Goal: Task Accomplishment & Management: Manage account settings

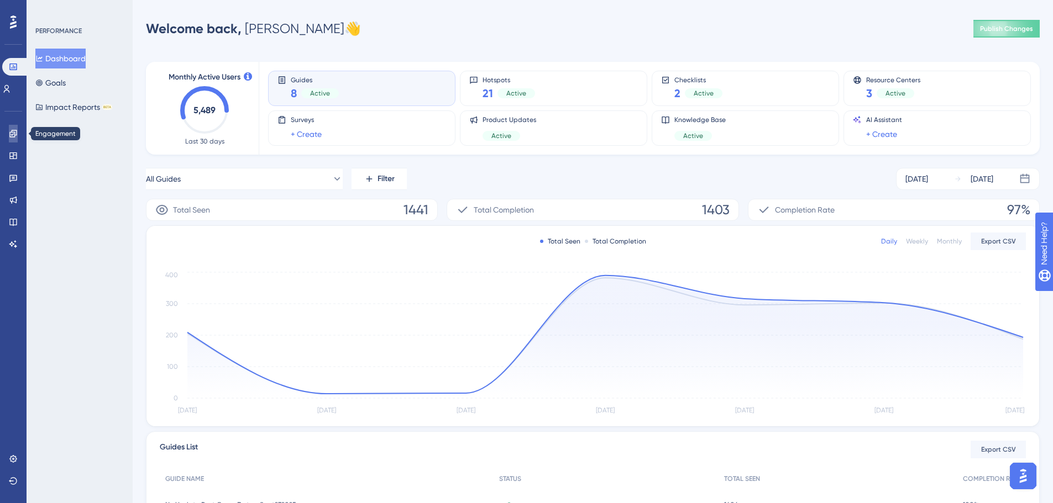
click at [10, 139] on link at bounding box center [13, 134] width 9 height 18
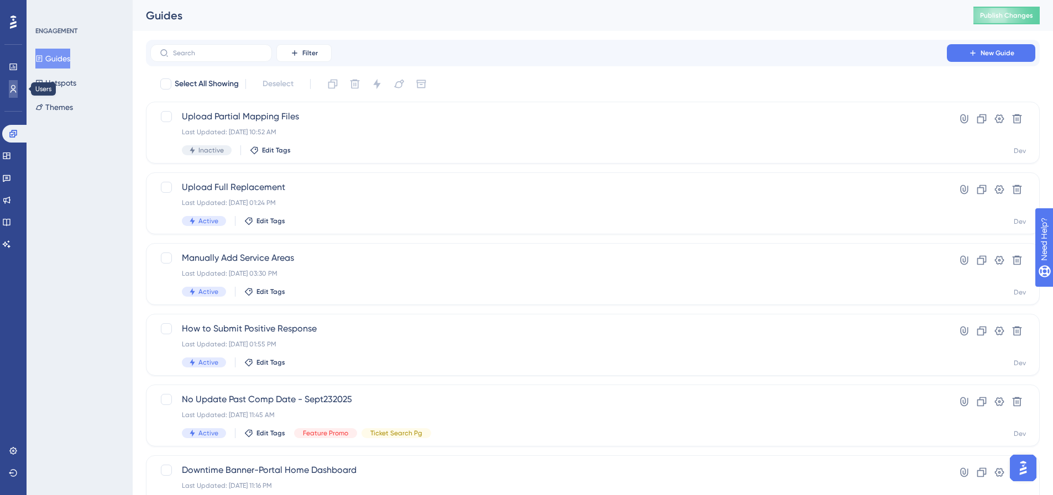
click at [18, 95] on link at bounding box center [13, 89] width 9 height 18
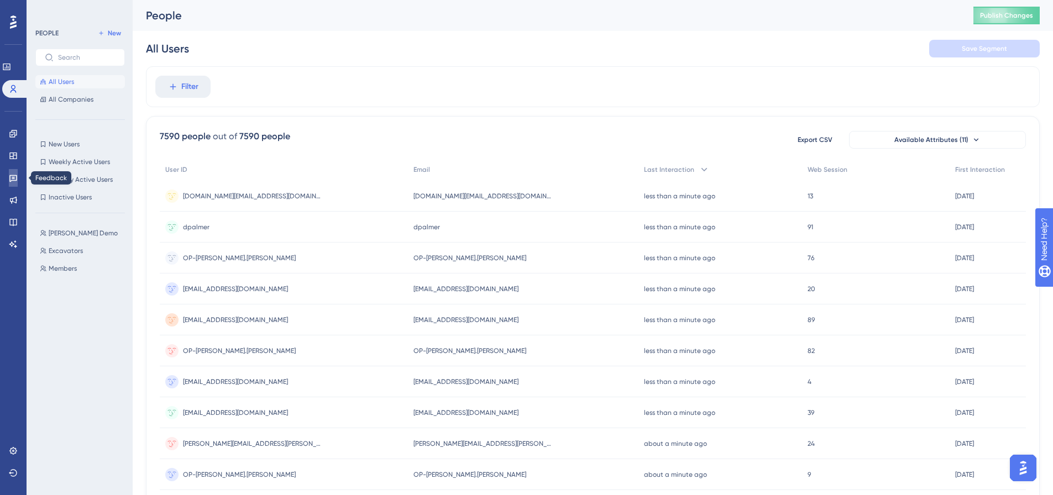
click at [9, 183] on link at bounding box center [13, 178] width 9 height 18
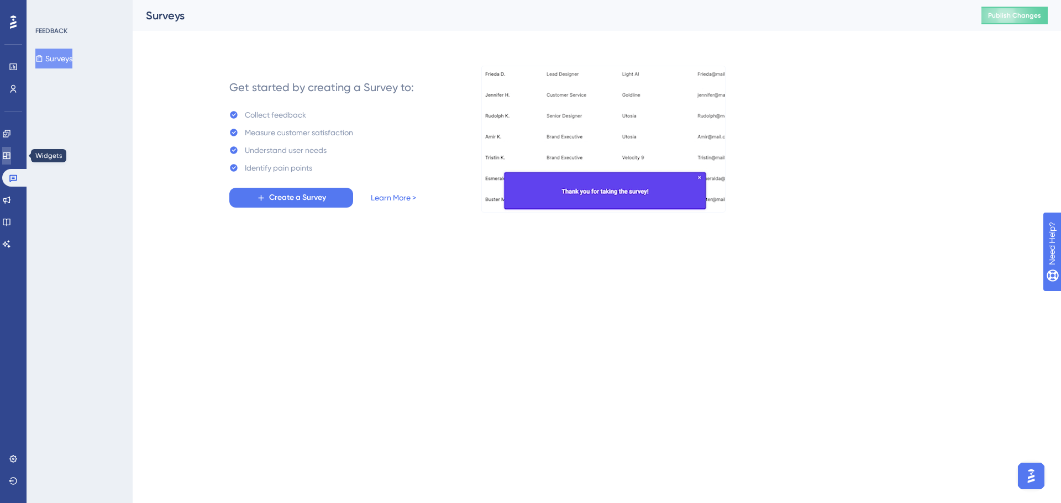
click at [11, 151] on link at bounding box center [6, 156] width 9 height 18
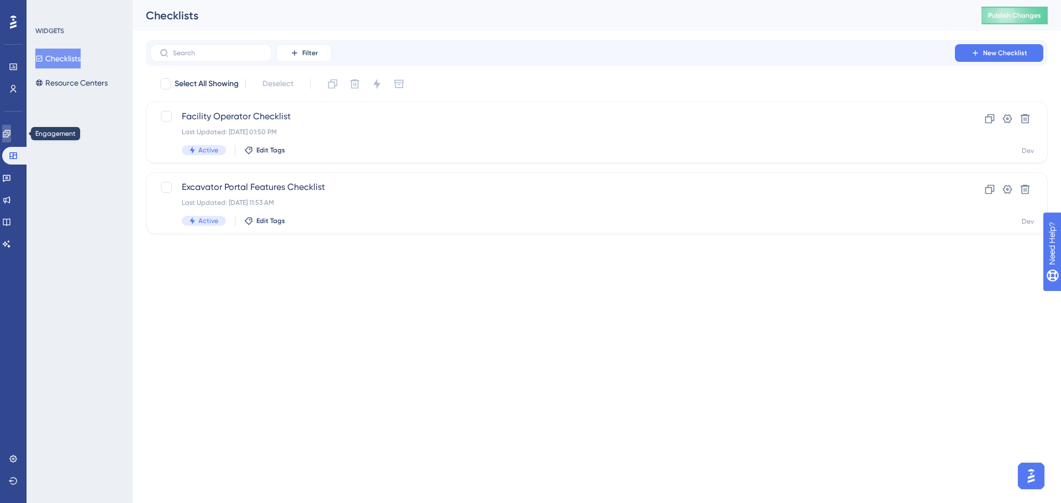
click at [10, 134] on icon at bounding box center [6, 133] width 7 height 7
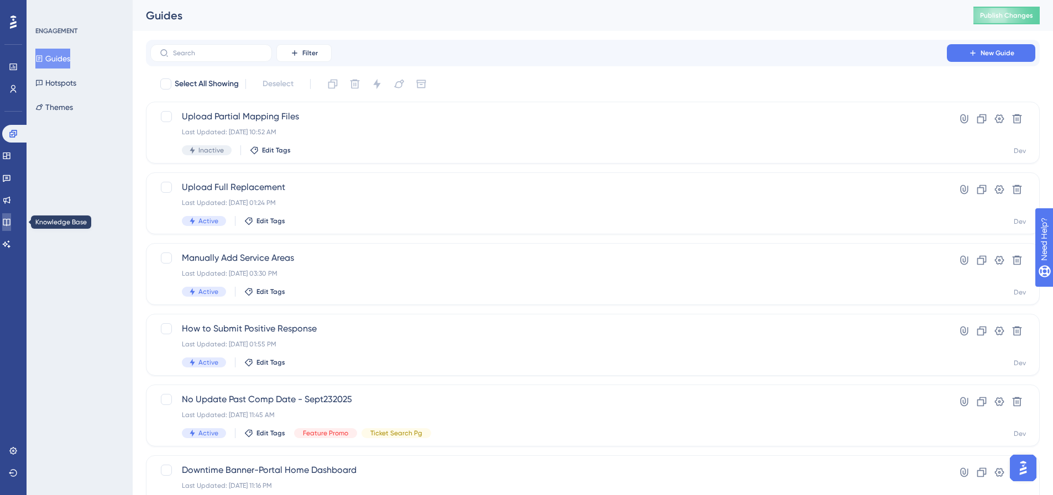
click at [7, 219] on link at bounding box center [6, 222] width 9 height 18
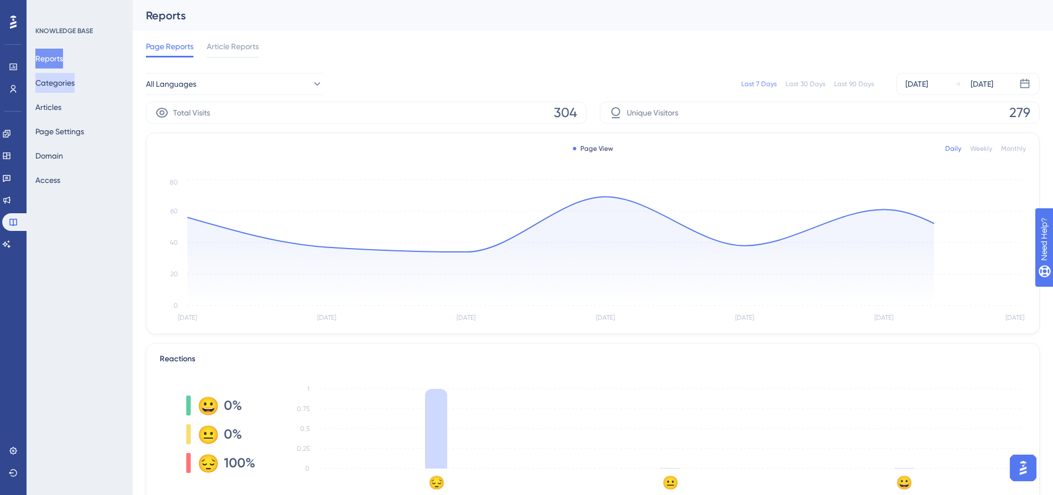
click at [60, 82] on button "Categories" at bounding box center [54, 83] width 39 height 20
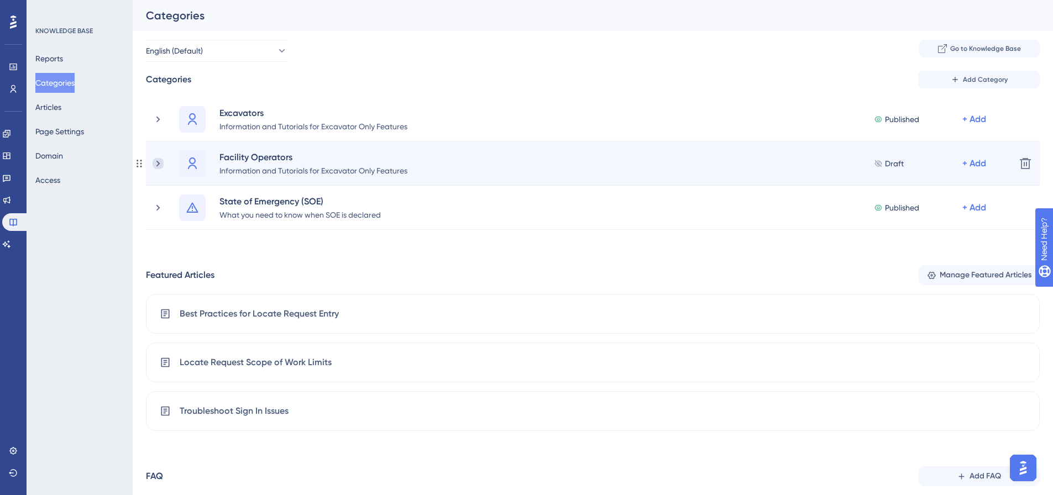
click at [160, 167] on icon at bounding box center [158, 163] width 11 height 11
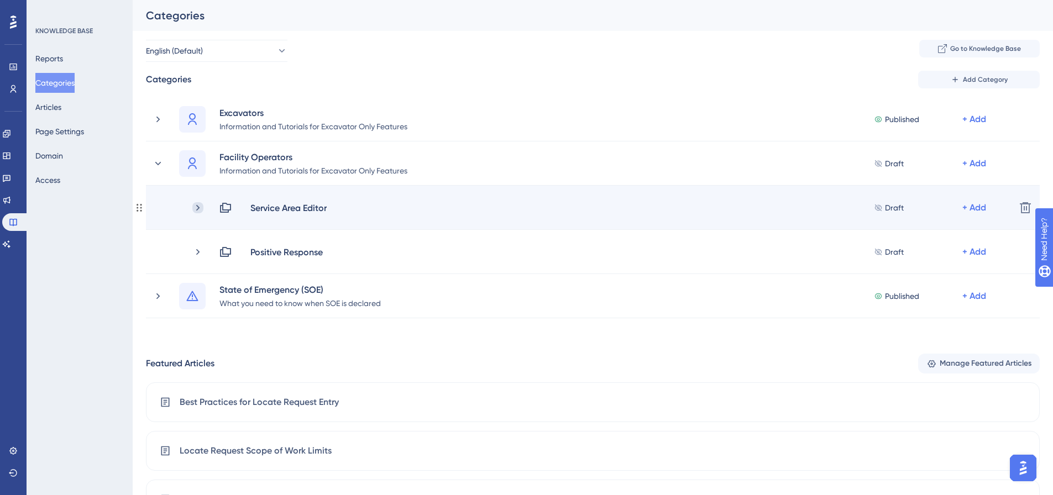
click at [198, 206] on icon at bounding box center [197, 207] width 11 height 11
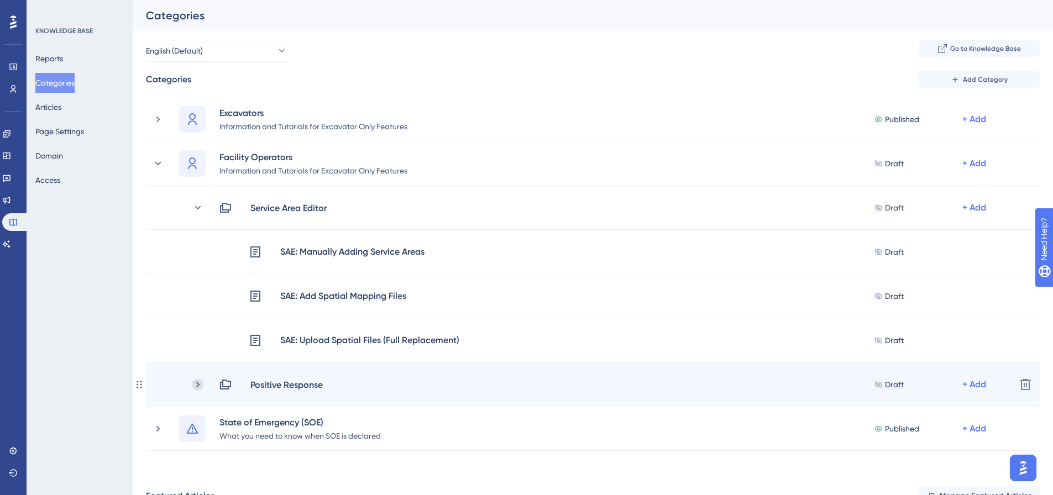
click at [198, 384] on icon at bounding box center [197, 384] width 11 height 11
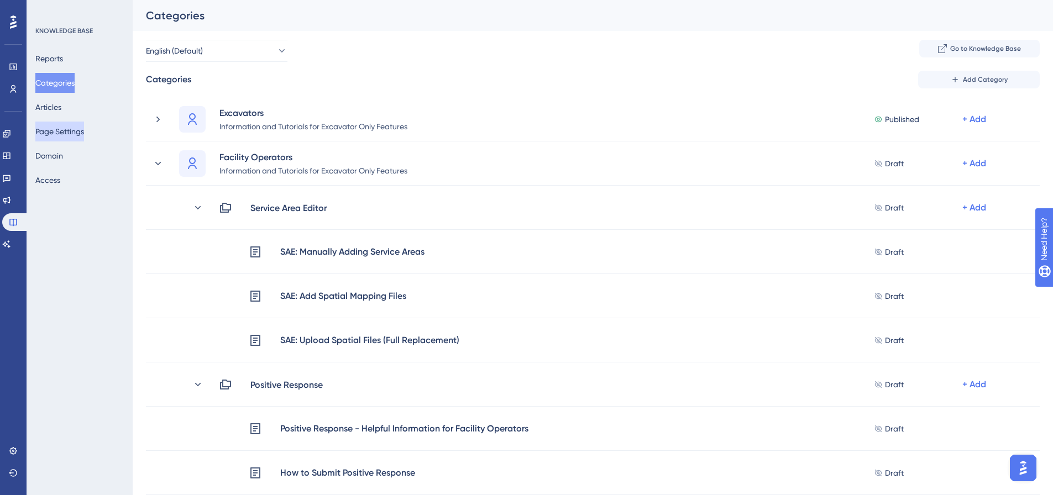
click at [56, 139] on button "Page Settings" at bounding box center [59, 132] width 49 height 20
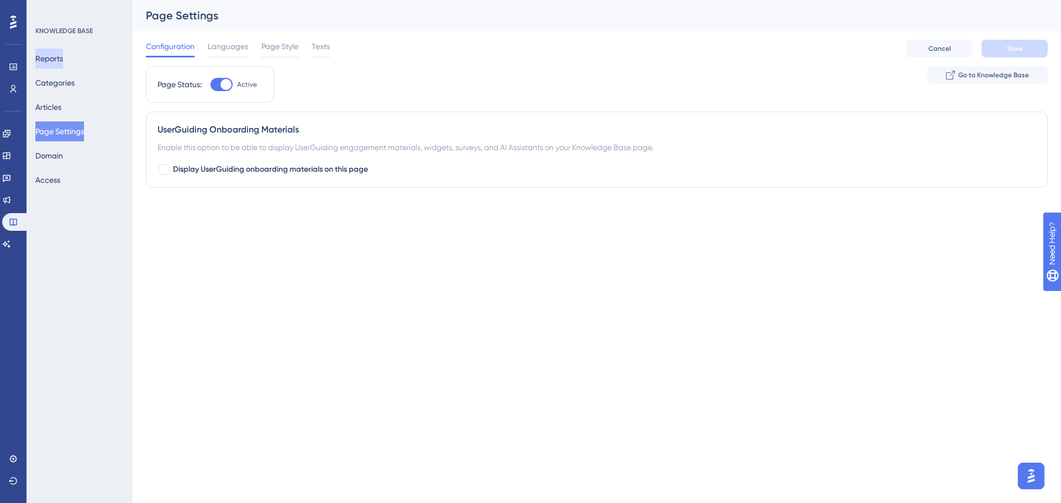
click at [63, 57] on button "Reports" at bounding box center [49, 59] width 28 height 20
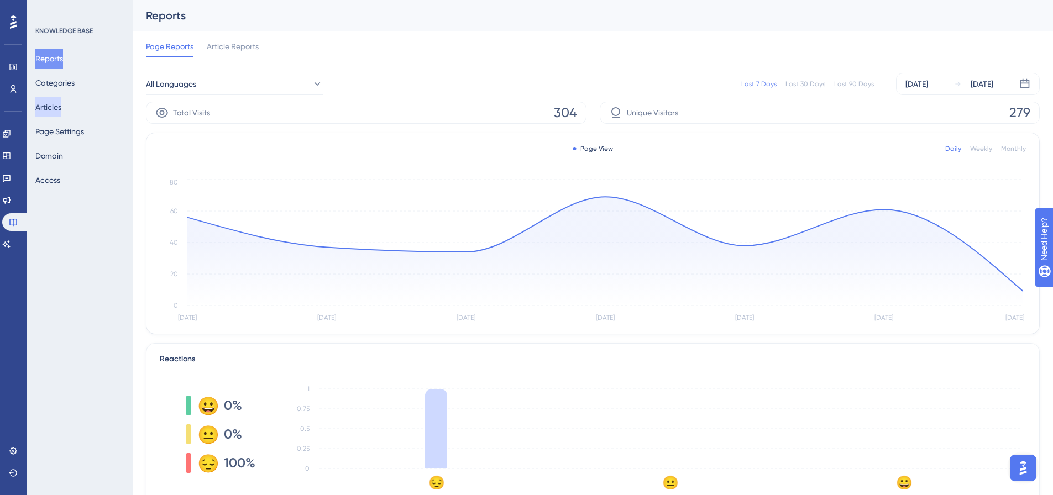
click at [55, 99] on button "Articles" at bounding box center [48, 107] width 26 height 20
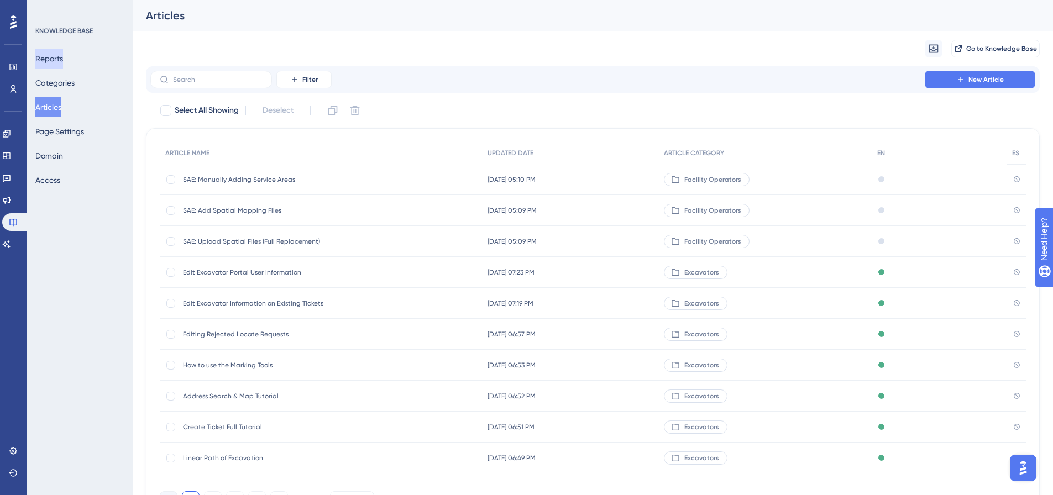
click at [50, 60] on button "Reports" at bounding box center [49, 59] width 28 height 20
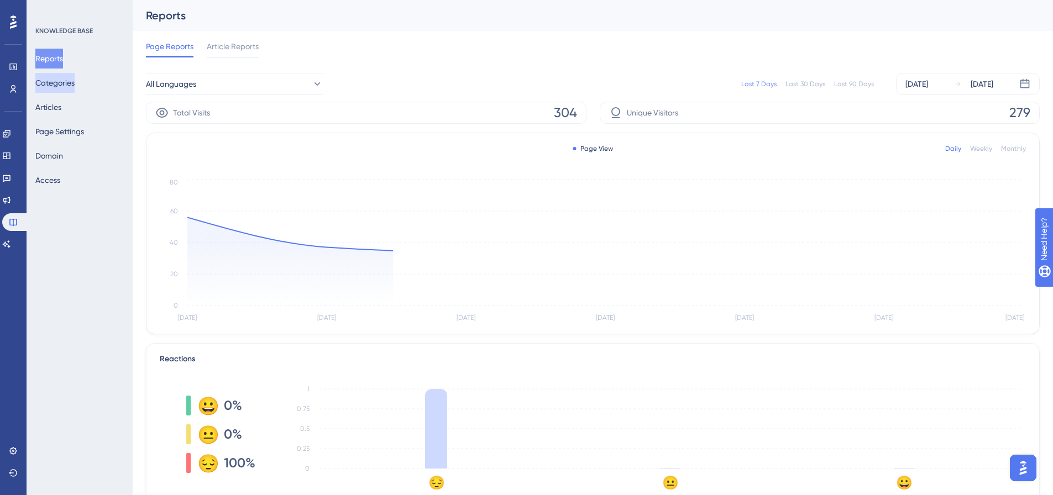
click at [51, 82] on button "Categories" at bounding box center [54, 83] width 39 height 20
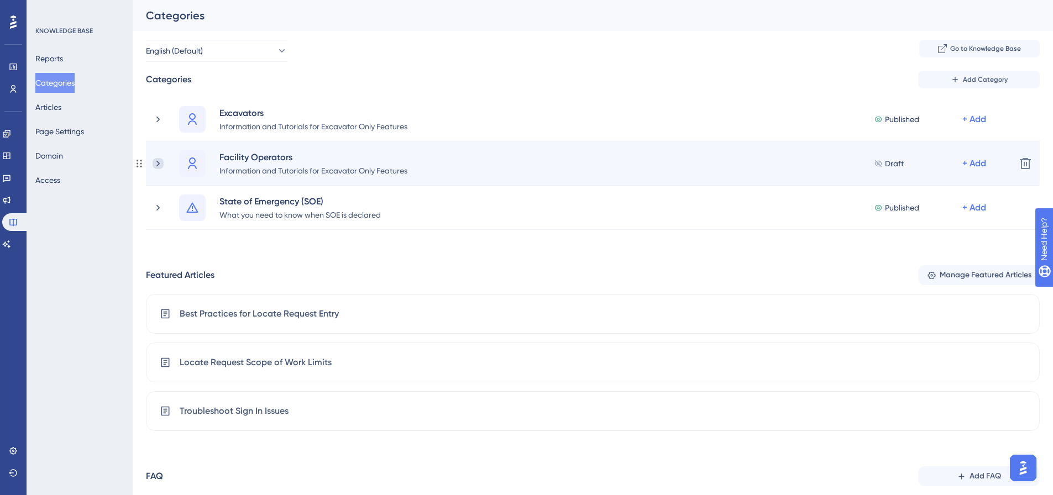
click at [161, 164] on icon at bounding box center [158, 163] width 11 height 11
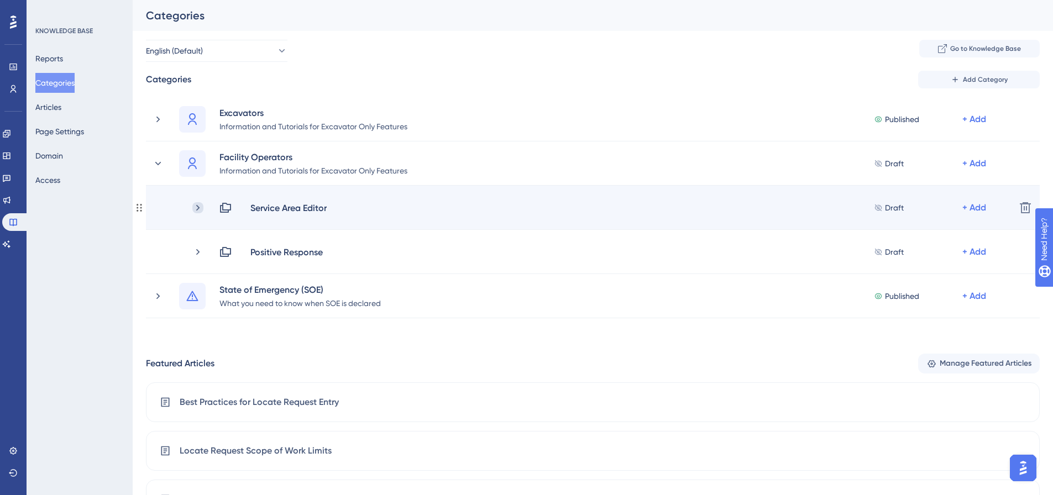
click at [194, 209] on icon at bounding box center [197, 207] width 11 height 11
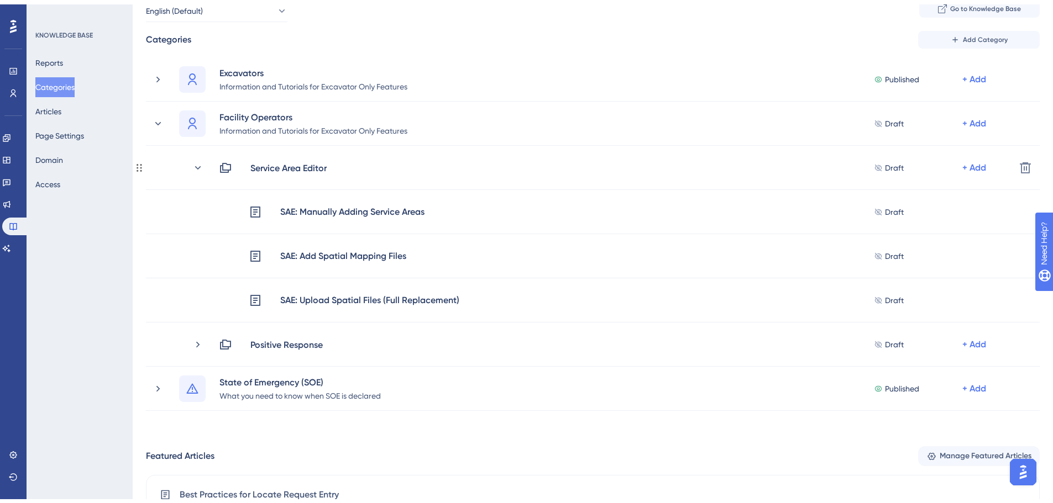
scroll to position [111, 0]
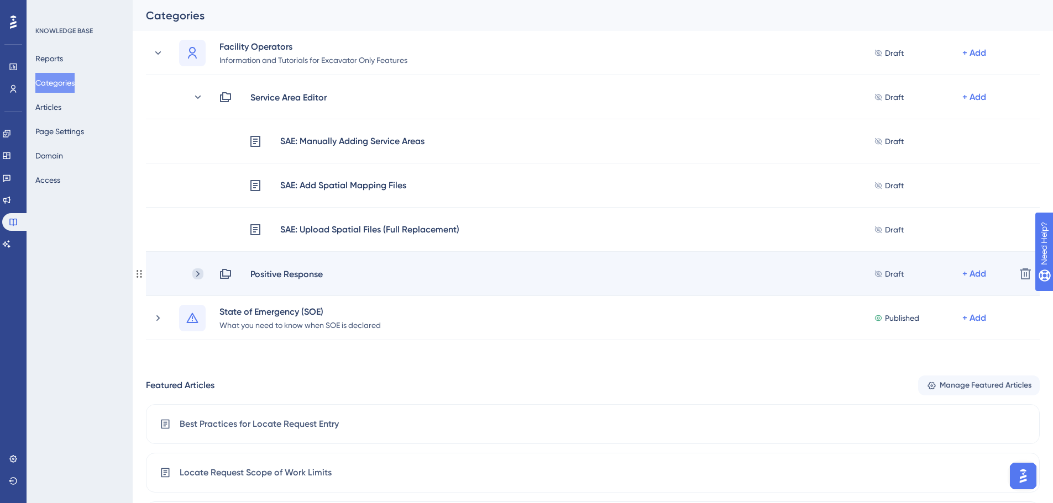
click at [196, 271] on icon at bounding box center [197, 274] width 11 height 11
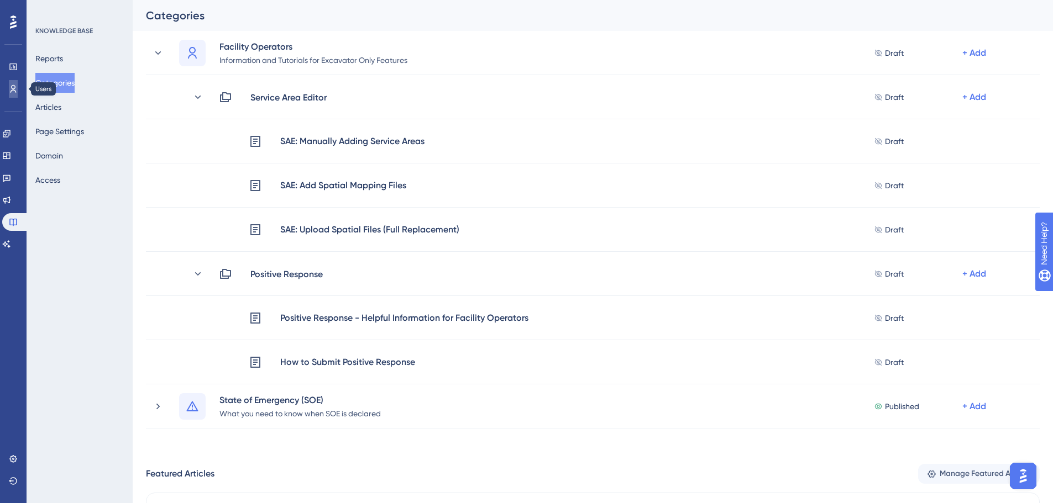
click at [11, 83] on link at bounding box center [13, 89] width 9 height 18
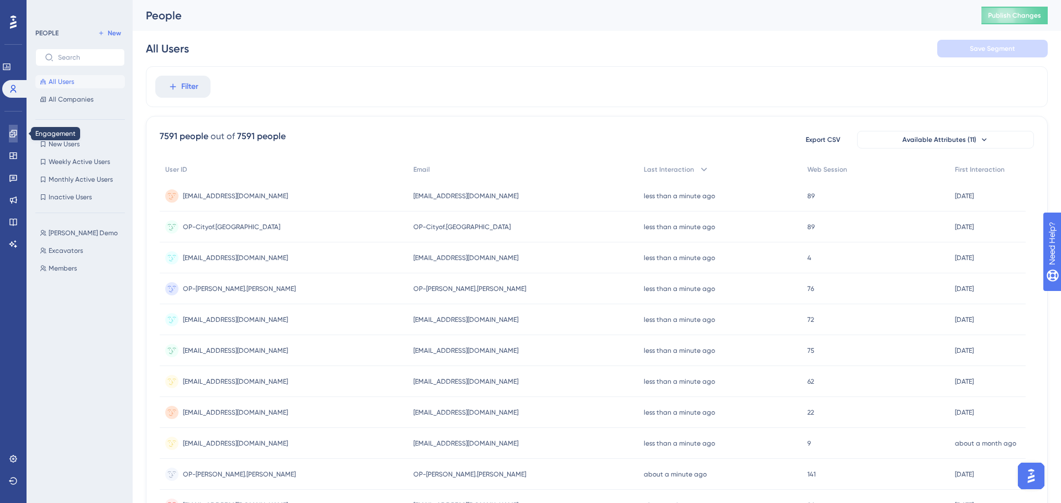
click at [14, 133] on icon at bounding box center [12, 133] width 7 height 7
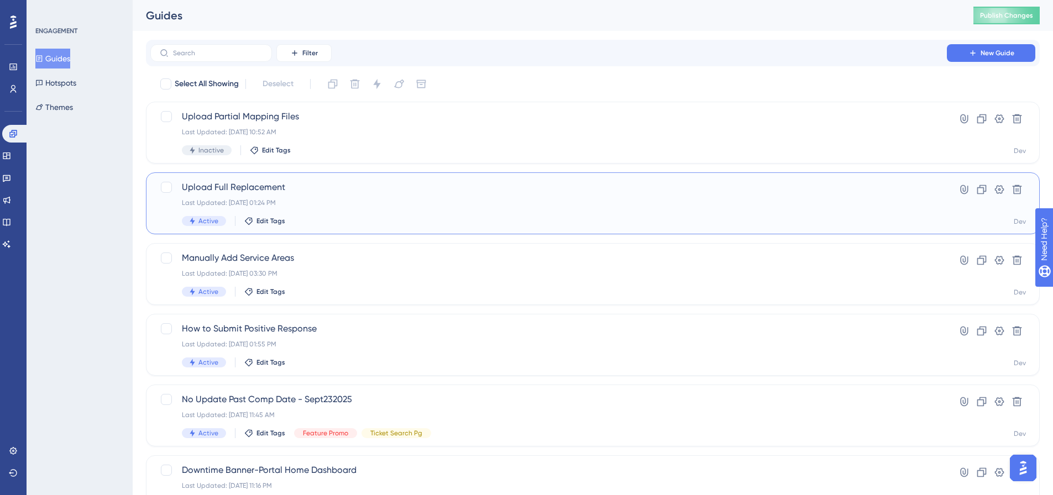
click at [329, 185] on span "Upload Full Replacement" at bounding box center [548, 187] width 733 height 13
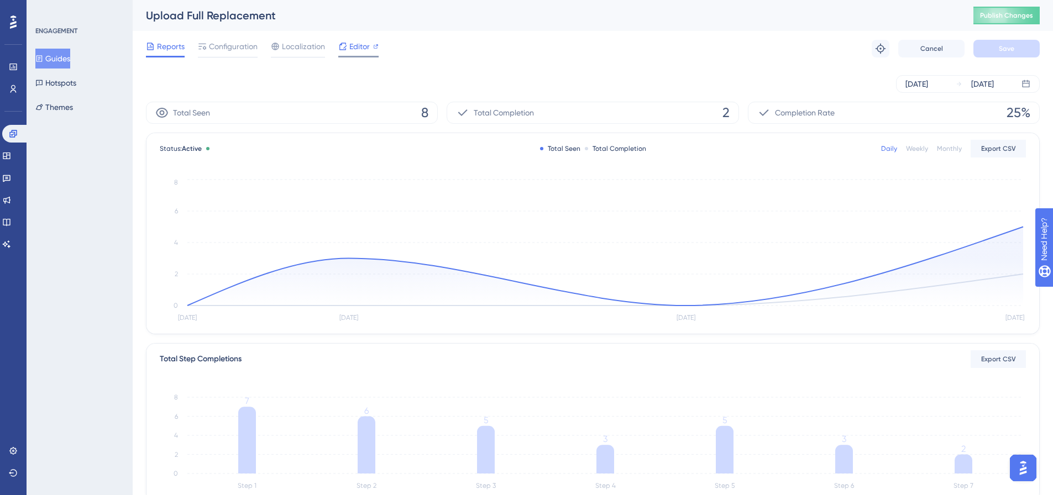
click at [357, 47] on span "Editor" at bounding box center [359, 46] width 20 height 13
click at [1015, 22] on button "Publish Changes" at bounding box center [1006, 16] width 66 height 18
click at [354, 39] on div "Reports Configuration Localization Editor Troubleshoot Cancel Save" at bounding box center [592, 48] width 893 height 35
click at [354, 46] on span "Editor" at bounding box center [359, 46] width 20 height 13
click at [368, 43] on span "Editor" at bounding box center [359, 46] width 20 height 13
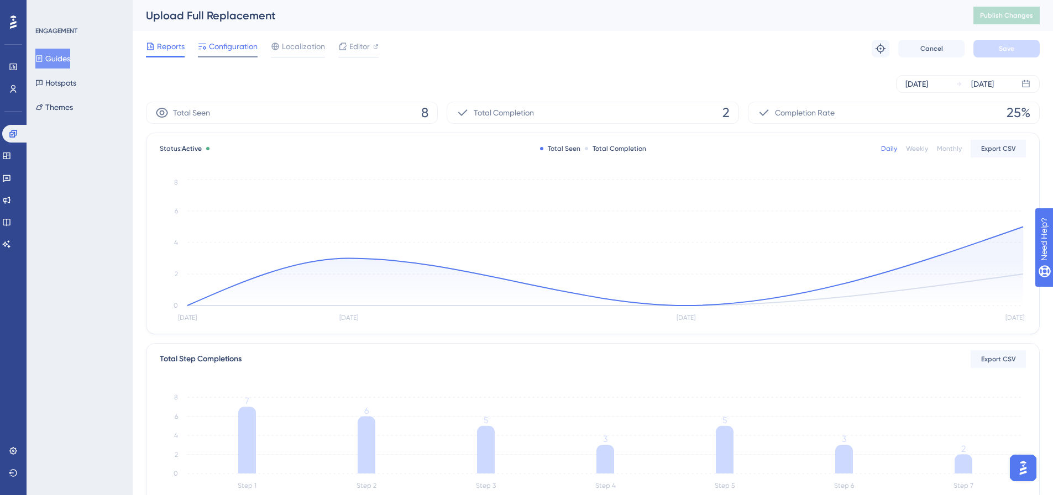
click at [241, 48] on span "Configuration" at bounding box center [233, 46] width 49 height 13
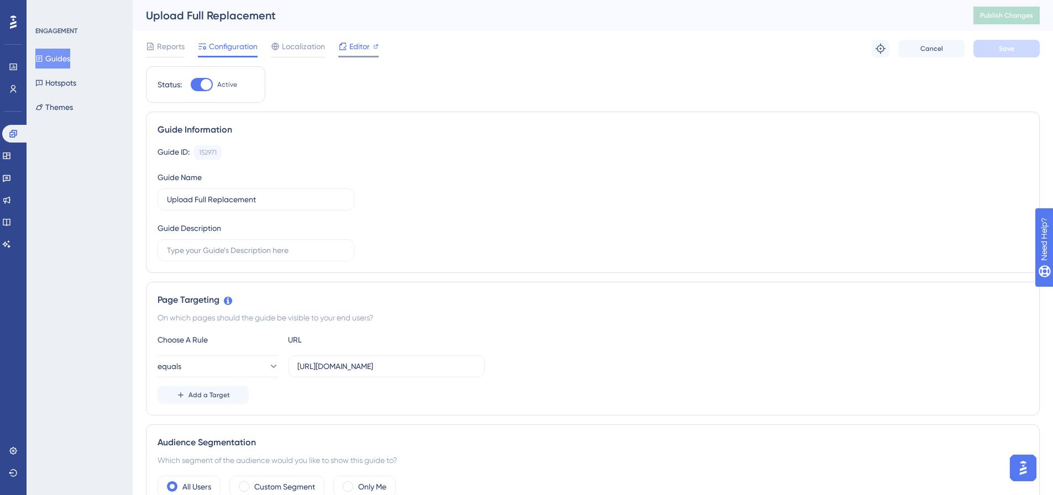
click at [356, 54] on div "Editor" at bounding box center [358, 49] width 40 height 18
click at [60, 52] on button "Guides" at bounding box center [52, 59] width 35 height 20
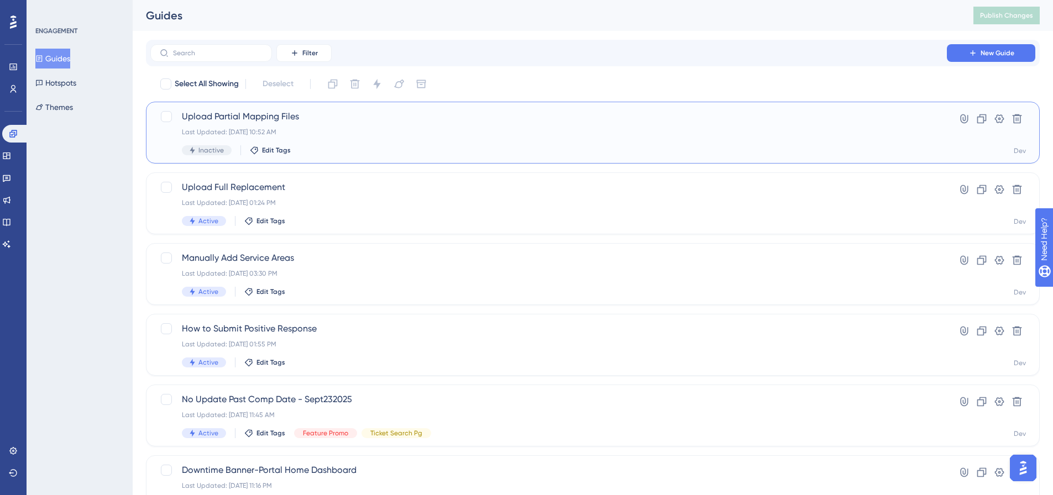
click at [332, 144] on div "Upload Partial Mapping Files Last Updated: Sep 30 2025, 10:52 AM Inactive Edit …" at bounding box center [548, 132] width 733 height 45
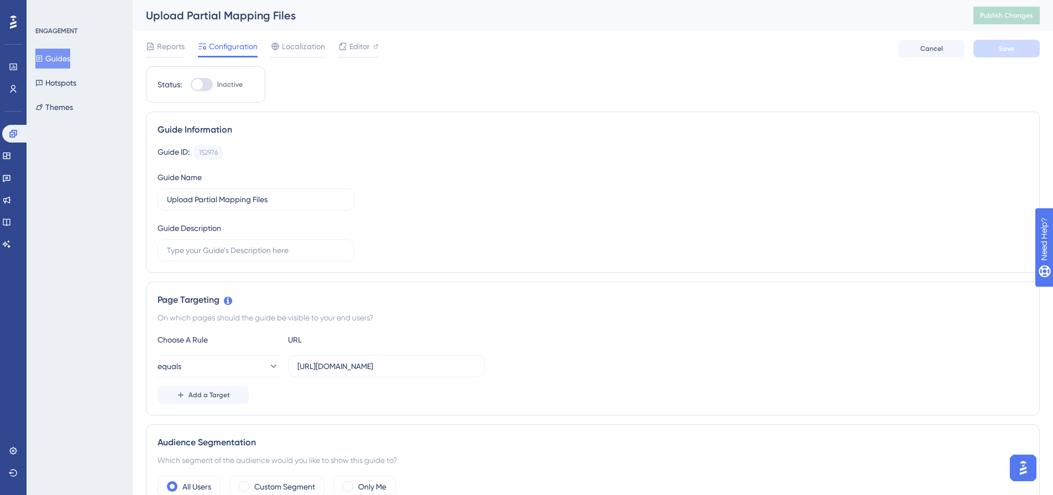
click at [199, 82] on div at bounding box center [197, 84] width 11 height 11
click at [191, 85] on input "Inactive" at bounding box center [190, 85] width 1 height 1
checkbox input "true"
click at [991, 56] on button "Save" at bounding box center [1006, 49] width 66 height 18
click at [1007, 16] on span "Publish Changes" at bounding box center [1006, 15] width 53 height 9
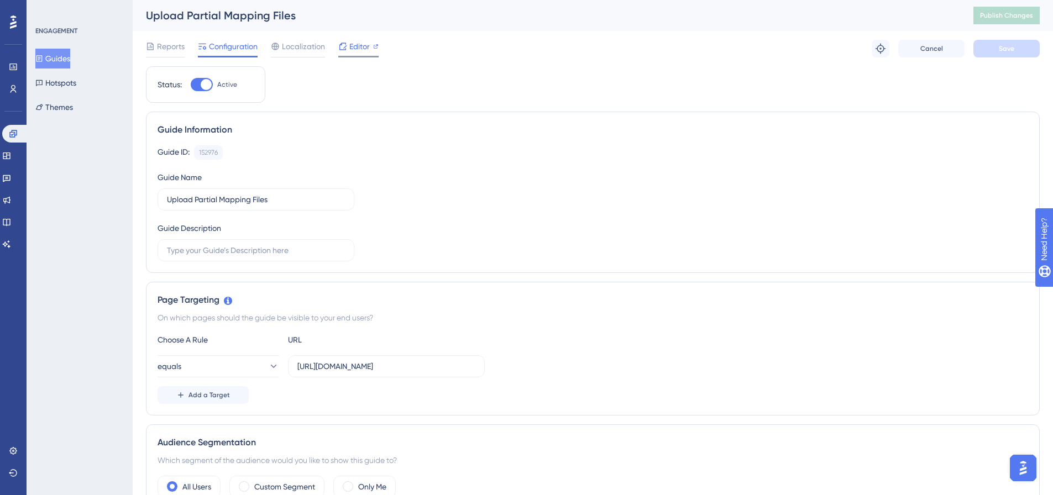
click at [361, 48] on span "Editor" at bounding box center [359, 46] width 20 height 13
click at [348, 47] on div "Editor" at bounding box center [358, 46] width 40 height 13
click at [11, 162] on link at bounding box center [6, 156] width 9 height 18
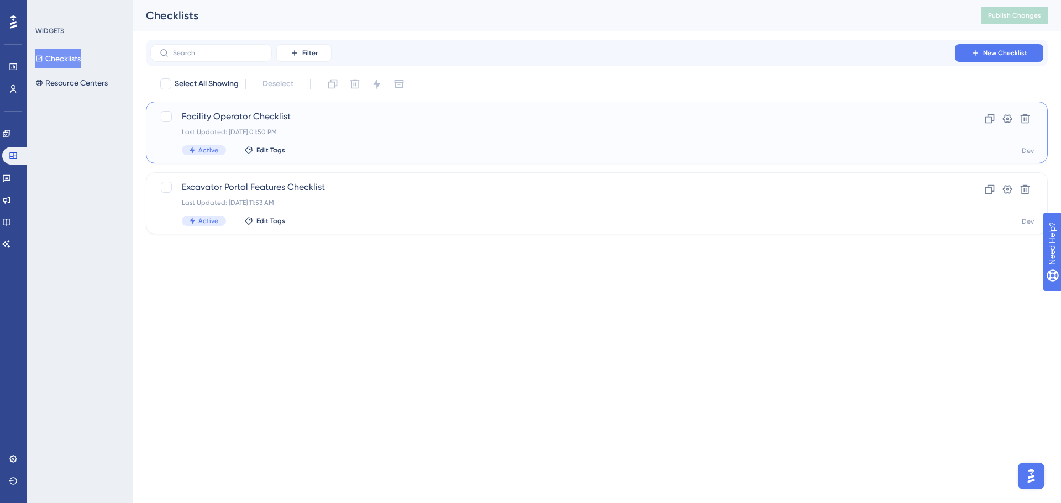
click at [379, 130] on div "Last Updated: Sep 30 2025, 01:50 PM" at bounding box center [553, 132] width 742 height 9
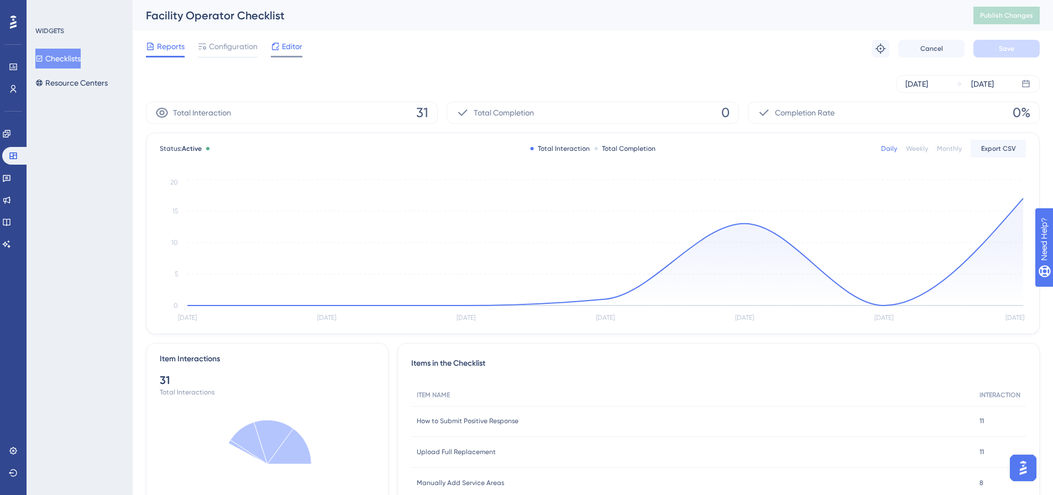
click at [290, 47] on span "Editor" at bounding box center [292, 46] width 20 height 13
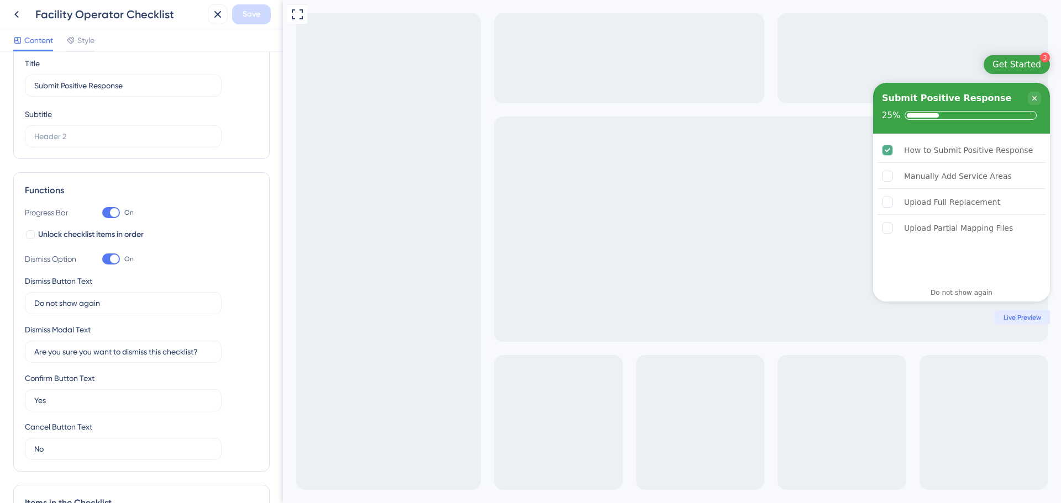
scroll to position [111, 0]
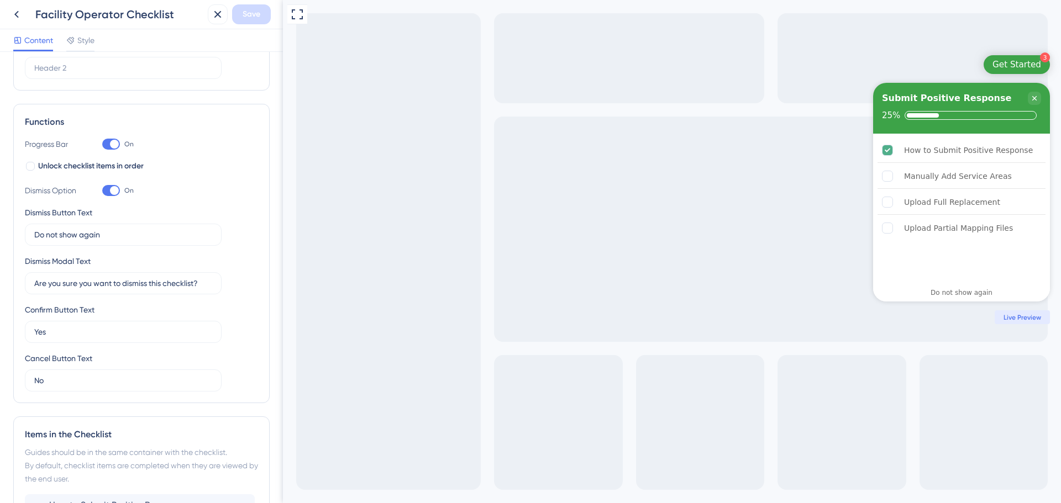
click at [110, 140] on div at bounding box center [111, 144] width 18 height 11
click at [102, 144] on input "On" at bounding box center [102, 144] width 1 height 1
checkbox input "false"
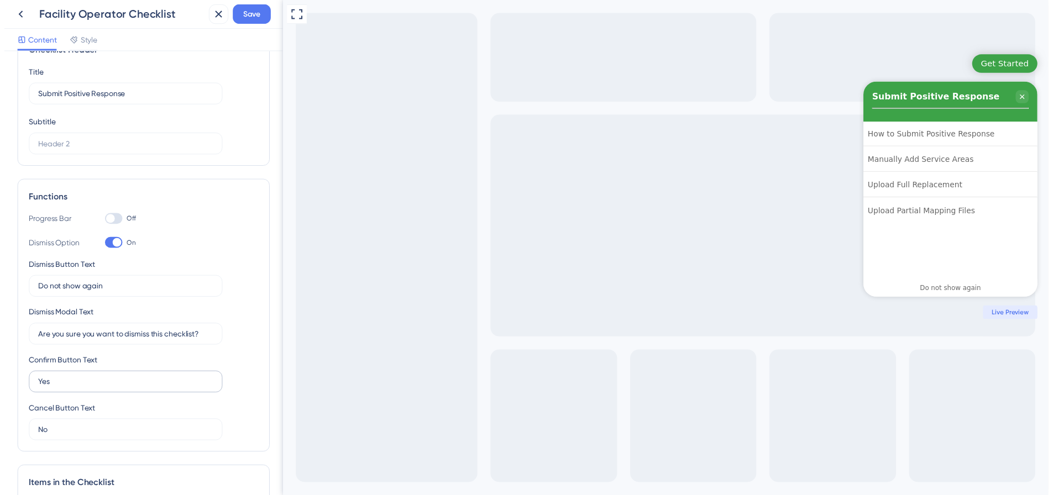
scroll to position [0, 0]
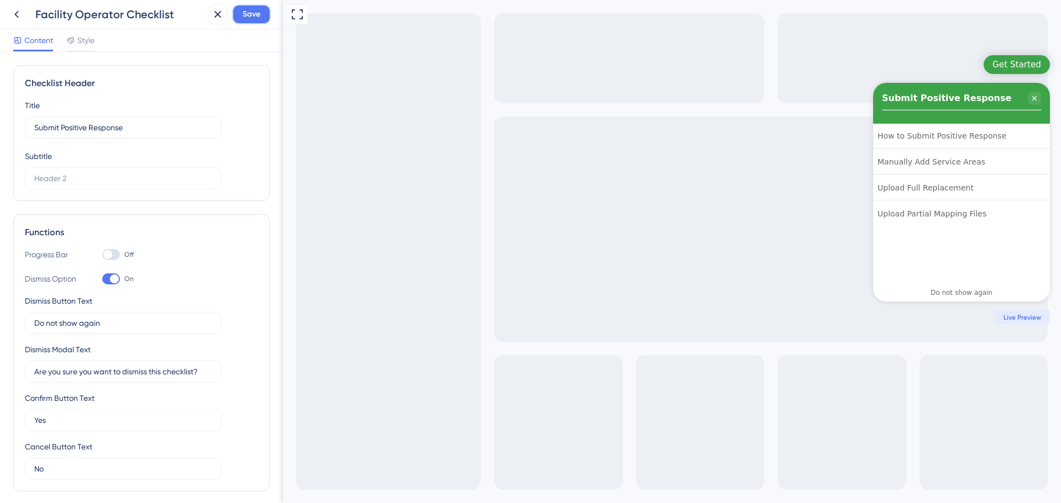
click at [245, 19] on span "Save" at bounding box center [252, 14] width 18 height 13
click at [20, 15] on icon at bounding box center [16, 14] width 13 height 13
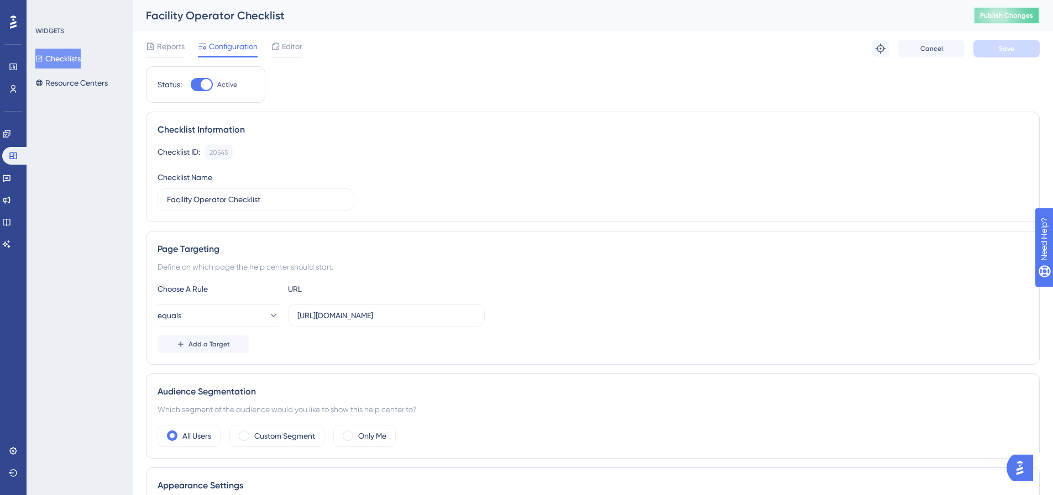
click at [998, 23] on button "Publish Changes" at bounding box center [1006, 16] width 66 height 18
click at [11, 135] on icon at bounding box center [6, 133] width 9 height 9
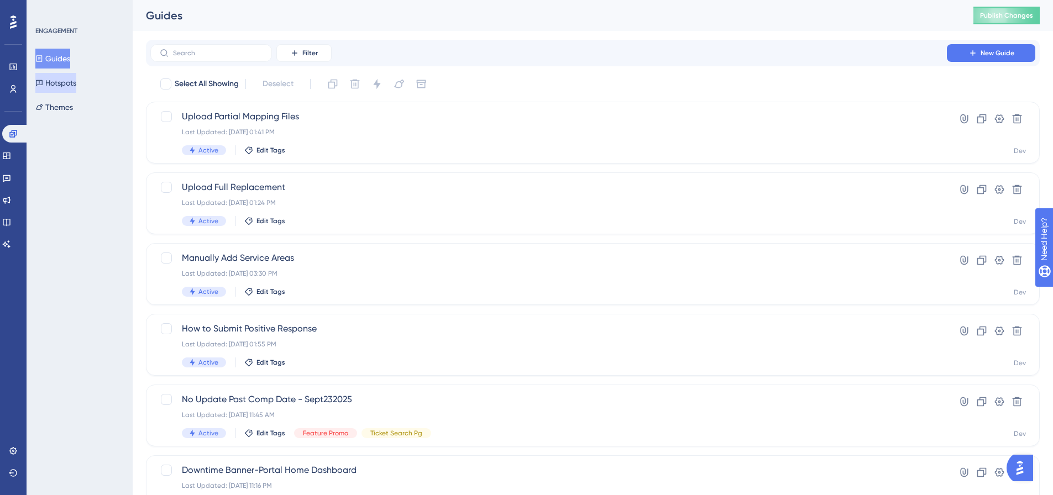
click at [63, 86] on button "Hotspots" at bounding box center [55, 83] width 41 height 20
